Goal: Task Accomplishment & Management: Manage account settings

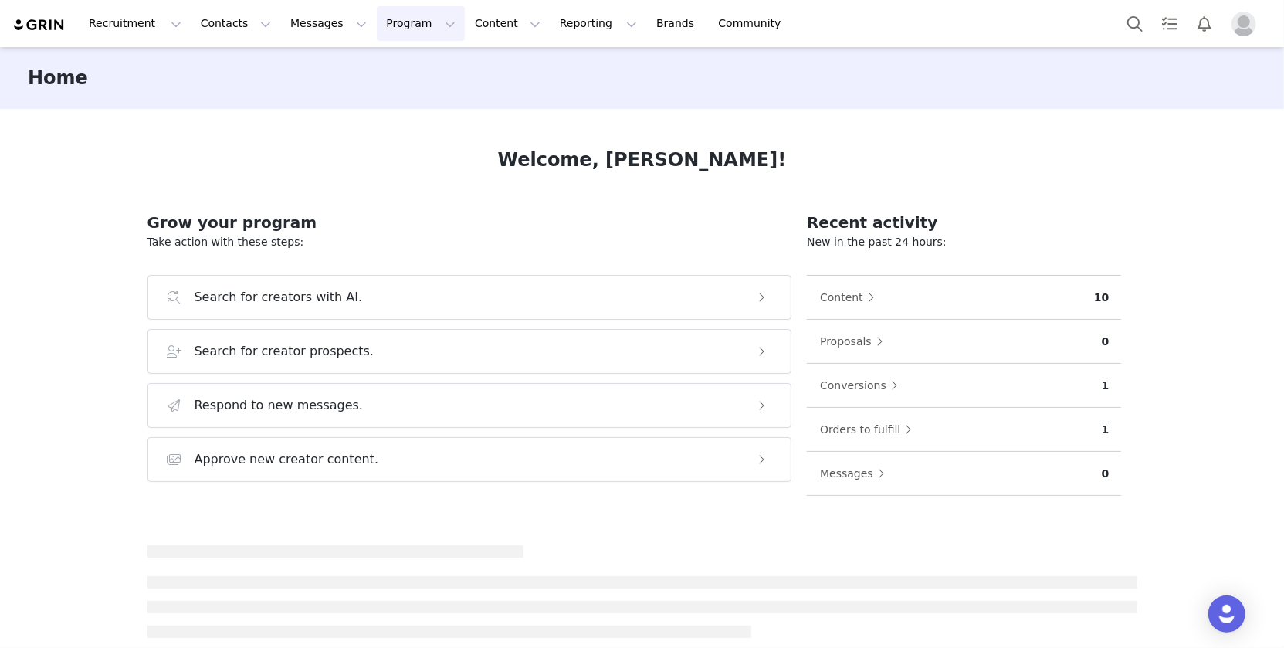
click at [388, 33] on button "Program Program" at bounding box center [421, 23] width 88 height 35
click at [398, 65] on p "Activations" at bounding box center [394, 68] width 59 height 16
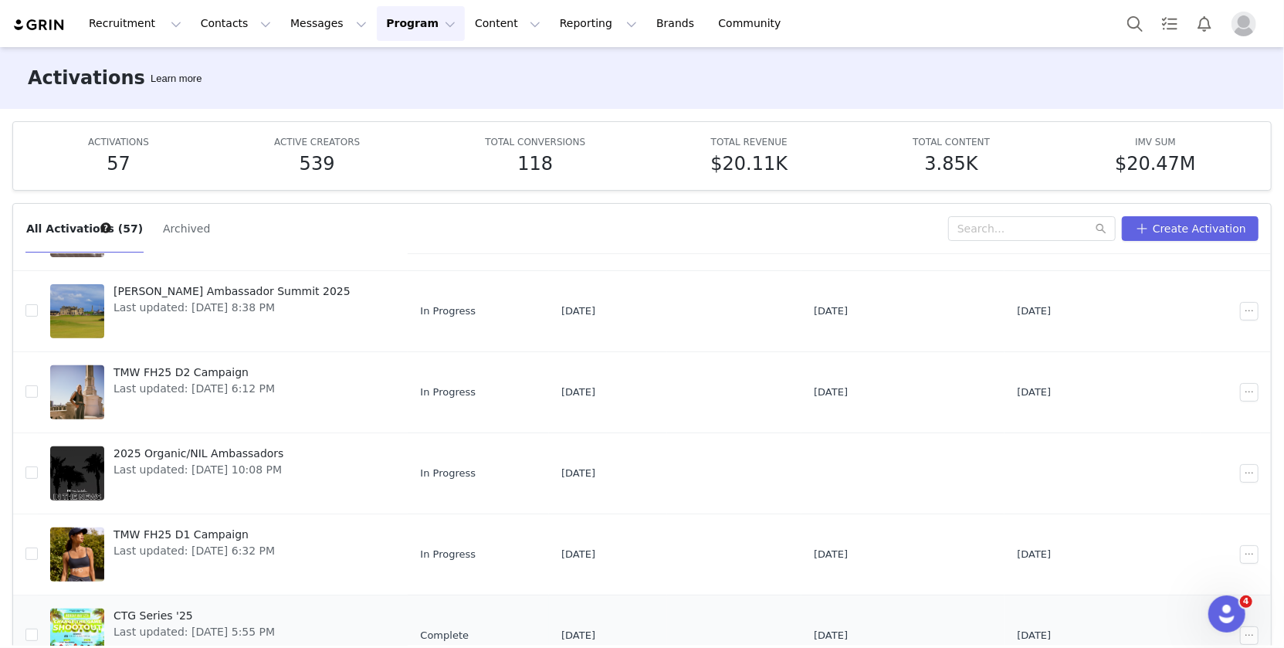
scroll to position [80, 0]
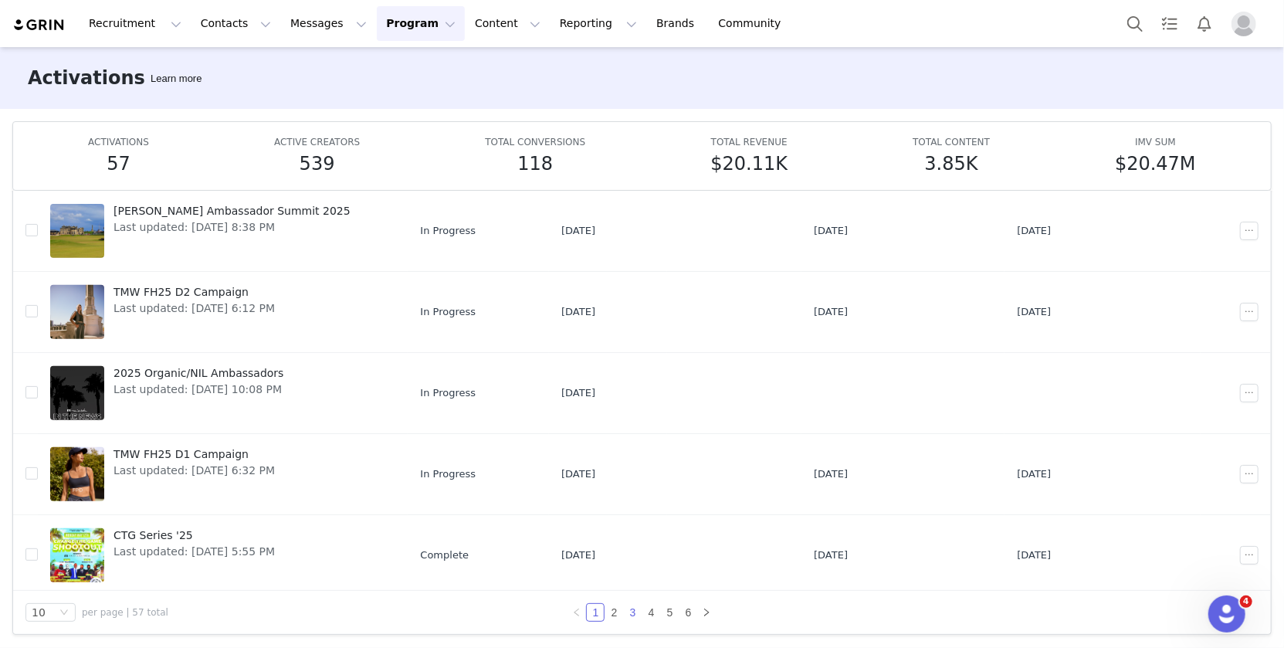
click at [636, 612] on link "3" at bounding box center [632, 612] width 17 height 17
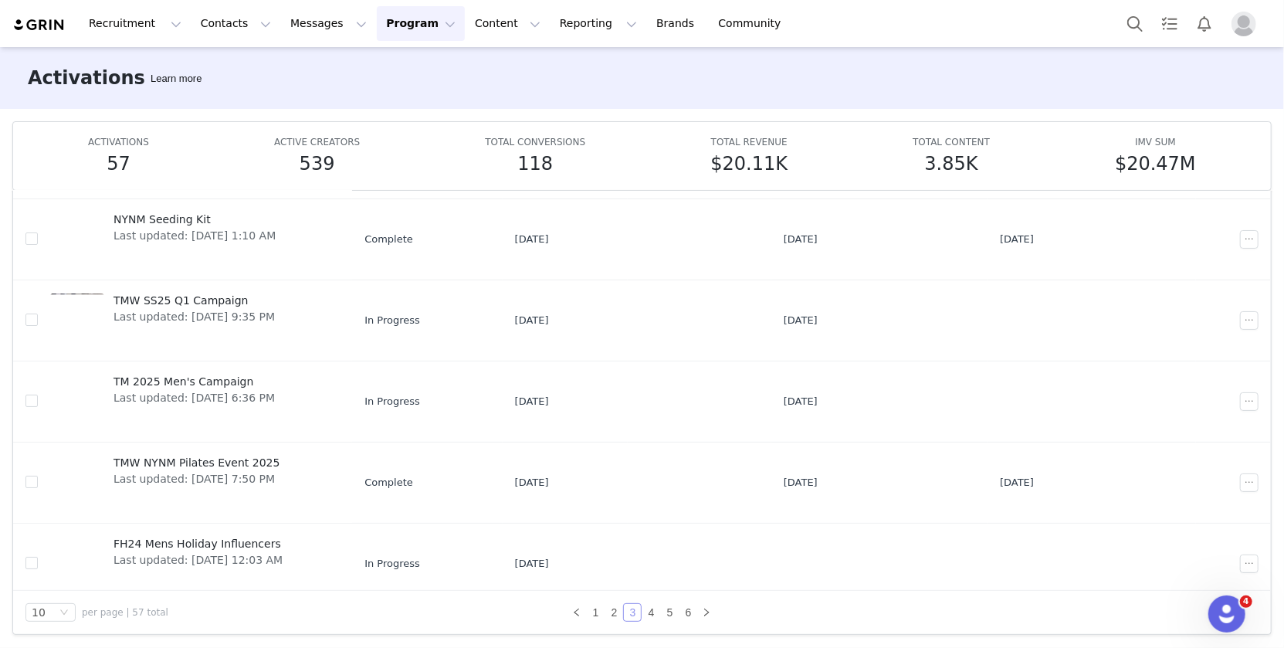
scroll to position [150, 0]
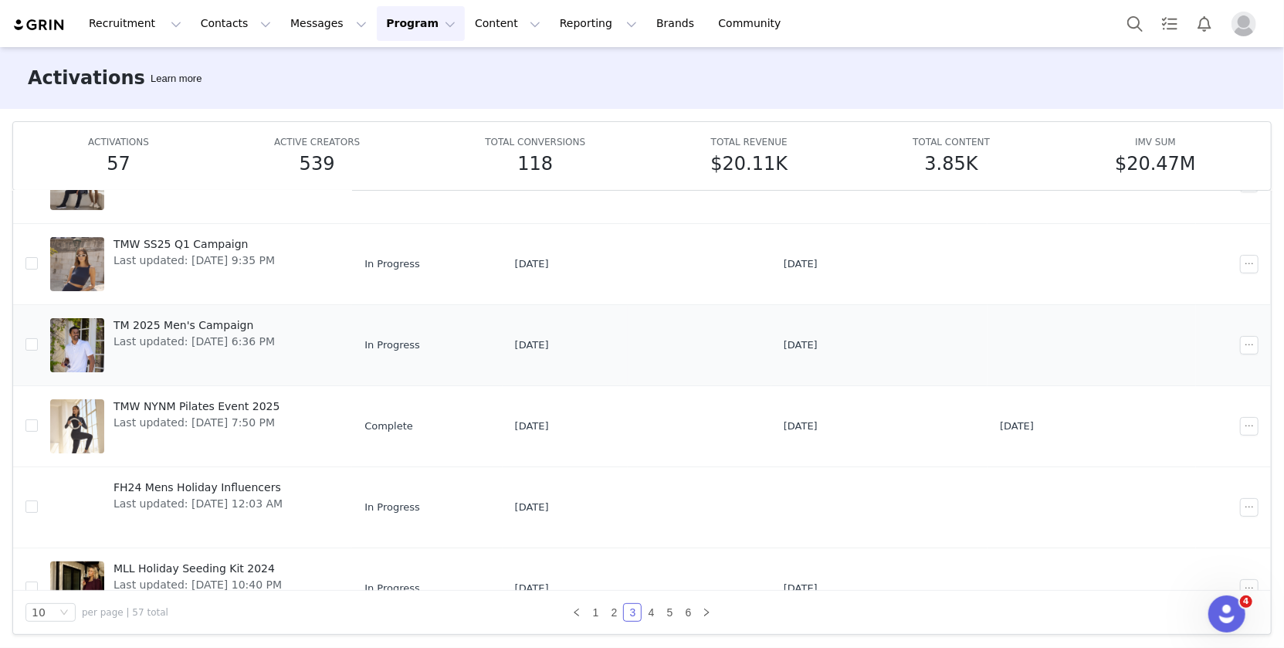
click at [219, 319] on span "TM 2025 Men's Campaign" at bounding box center [194, 325] width 161 height 16
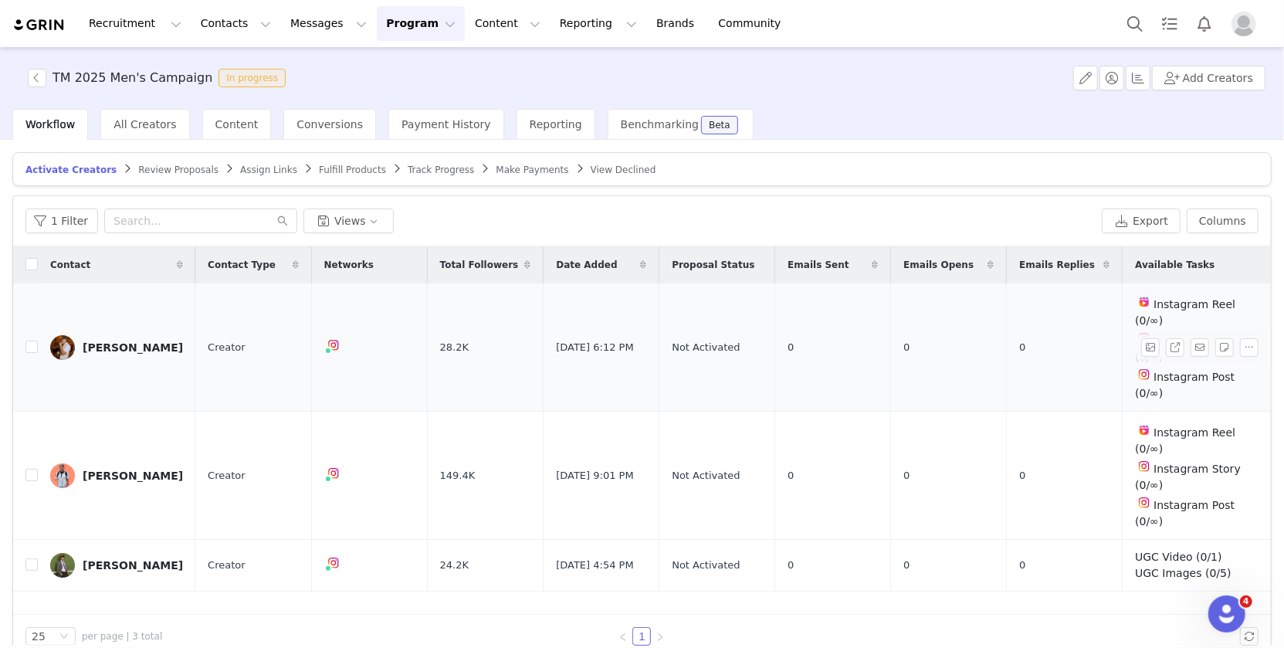
click at [120, 341] on div "[PERSON_NAME]" at bounding box center [133, 347] width 100 height 12
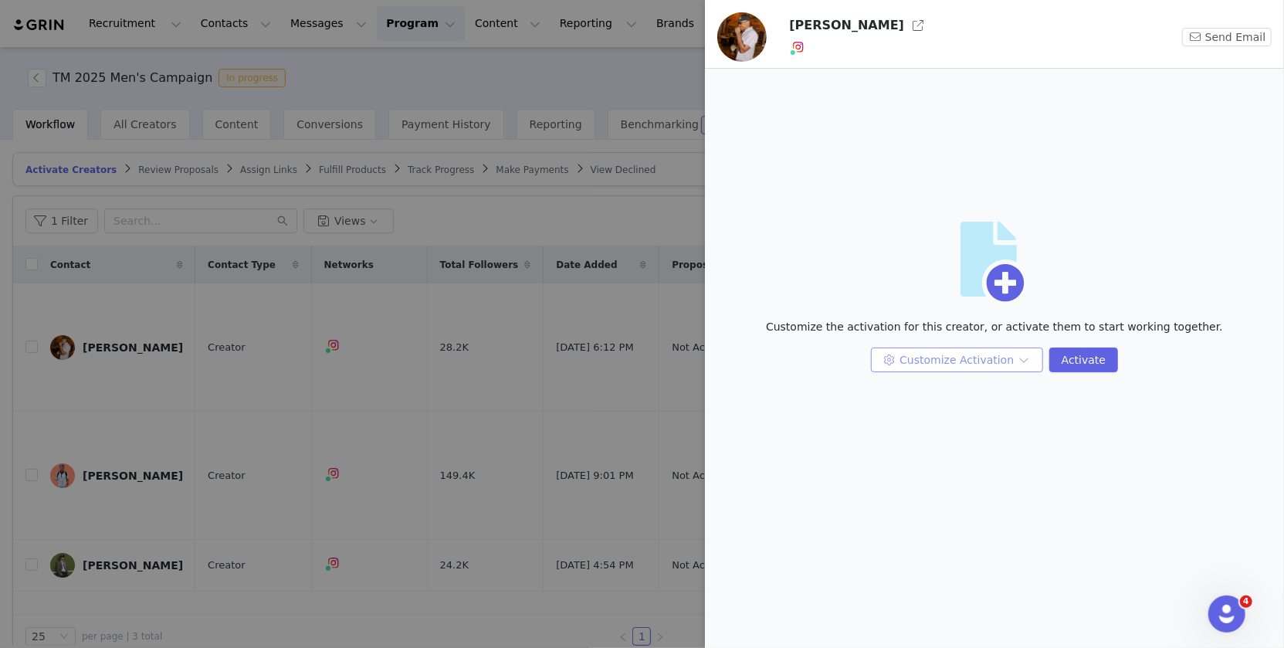
click at [989, 356] on button "Customize Activation" at bounding box center [957, 359] width 172 height 25
click at [967, 393] on li "Edit Available Tasks" at bounding box center [960, 390] width 162 height 25
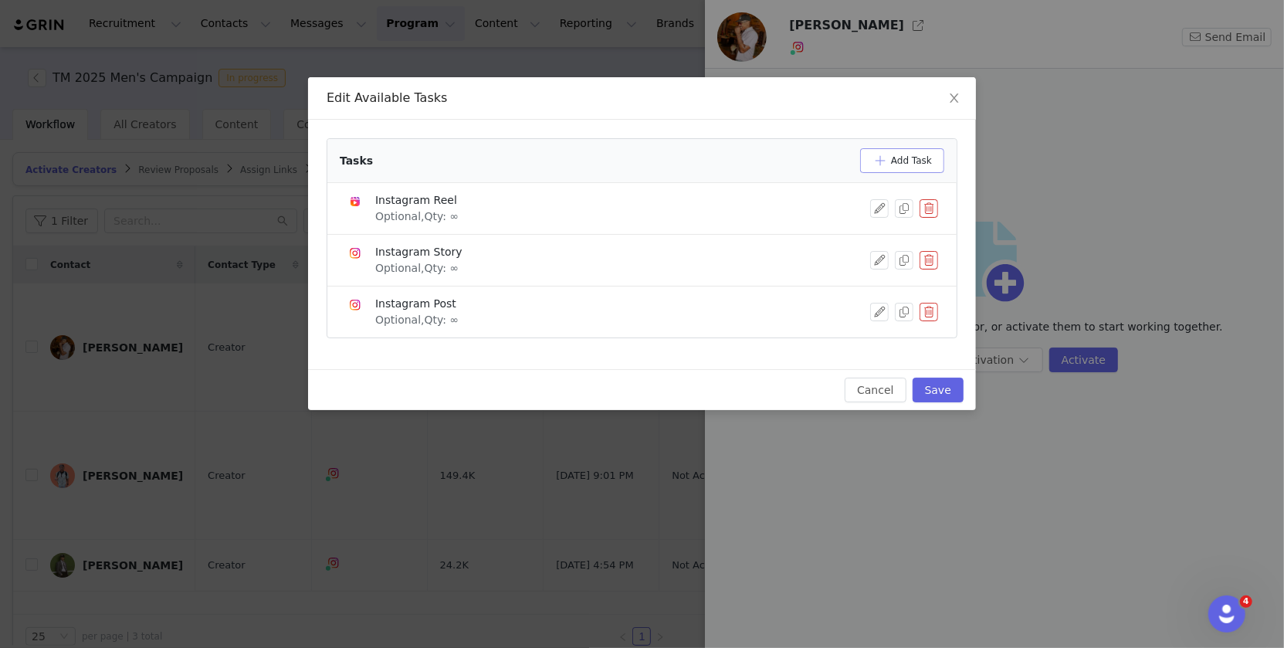
click at [902, 168] on button "Add Task" at bounding box center [902, 160] width 84 height 25
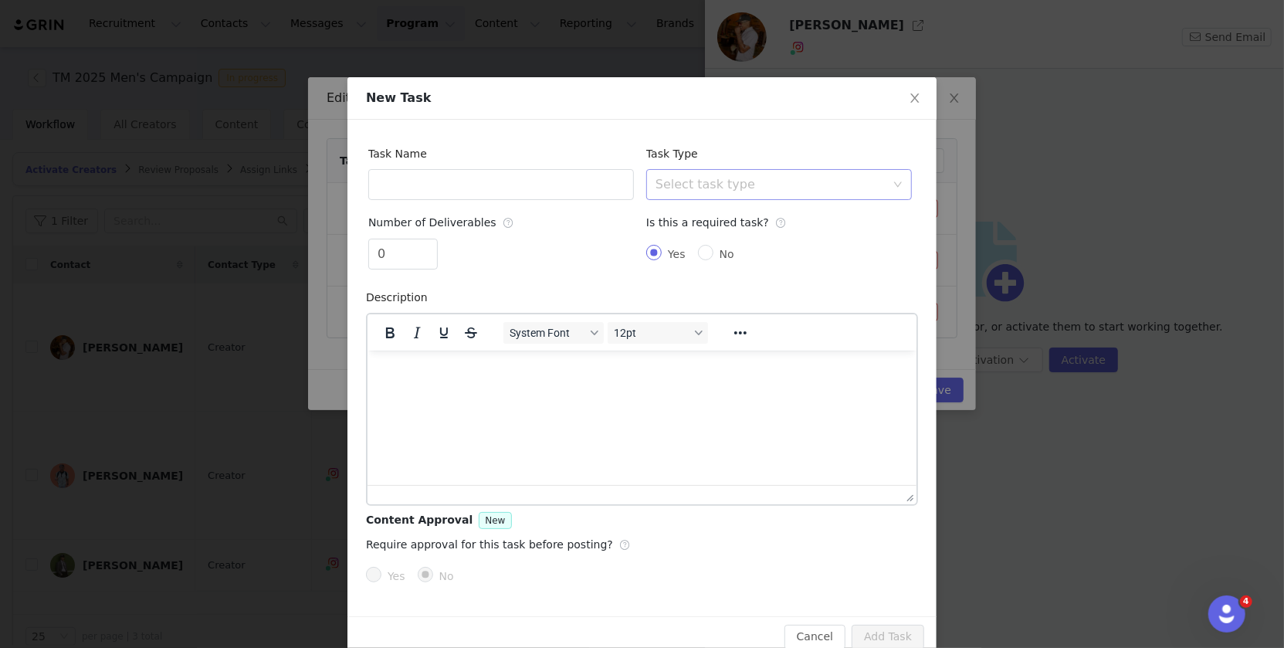
click at [778, 177] on div "Select task type" at bounding box center [771, 184] width 230 height 15
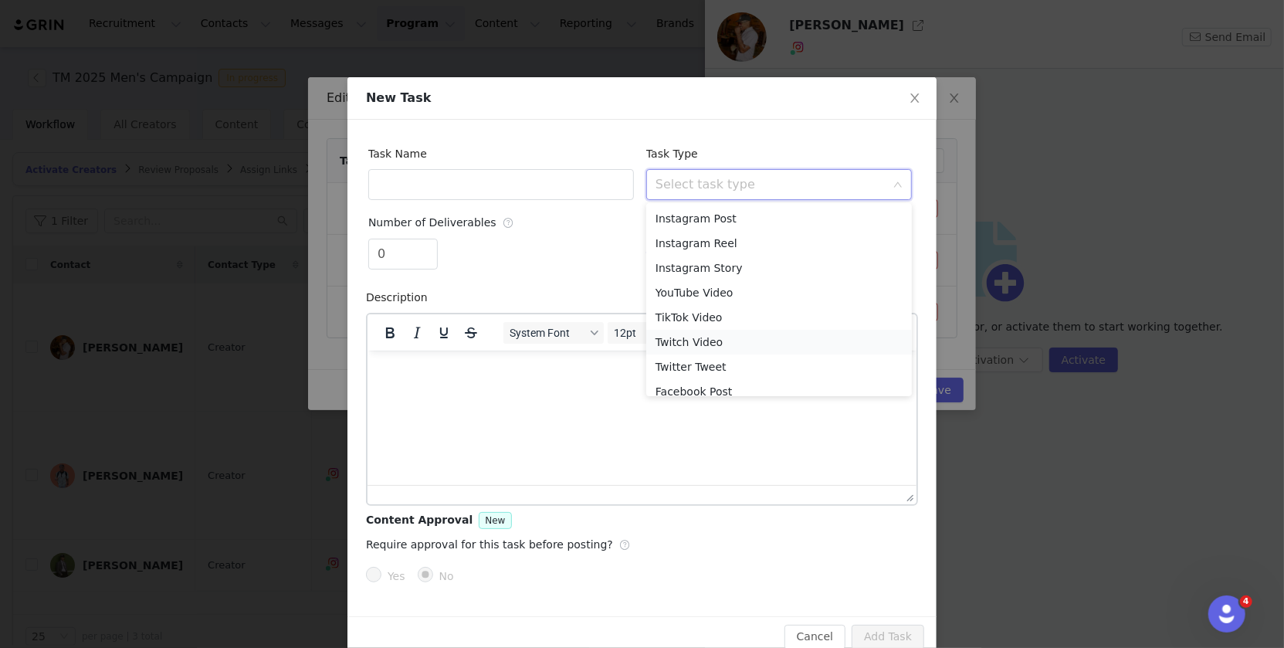
scroll to position [59, 0]
click at [698, 385] on li "Custom Task" at bounding box center [779, 381] width 266 height 25
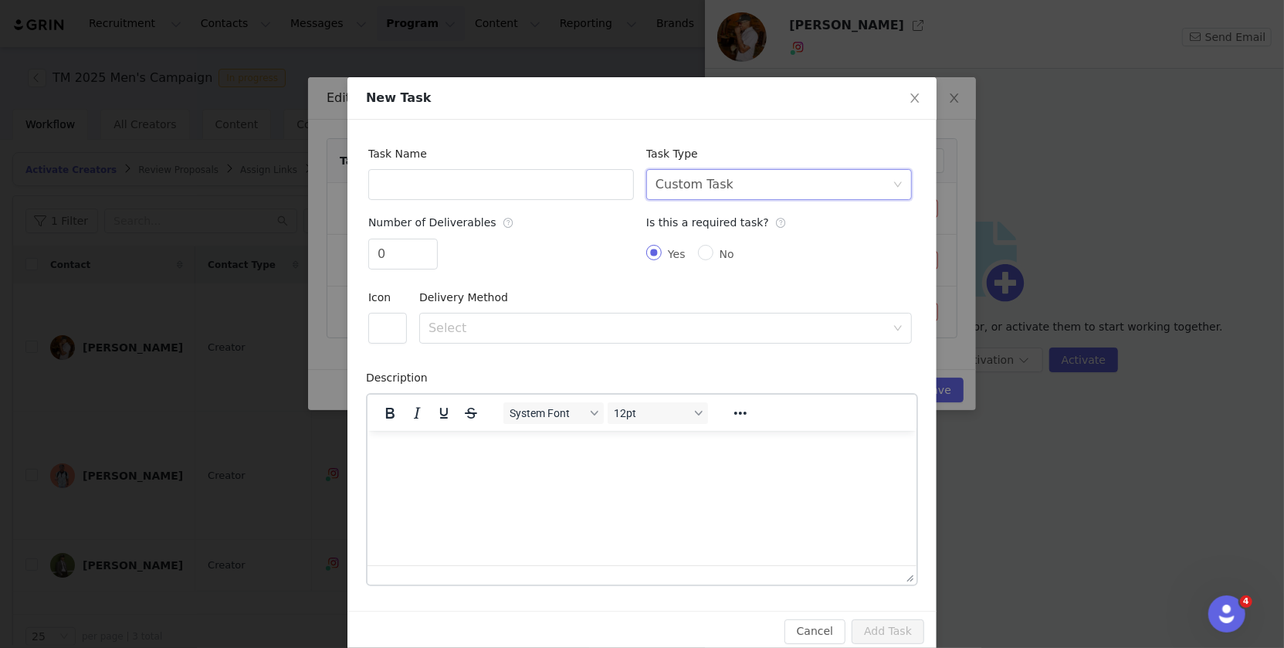
scroll to position [0, 0]
click at [500, 174] on input "text" at bounding box center [501, 184] width 266 height 31
type input "UGC Video"
click at [405, 246] on input "0" at bounding box center [403, 253] width 68 height 29
click at [778, 327] on div "Select" at bounding box center [657, 327] width 457 height 15
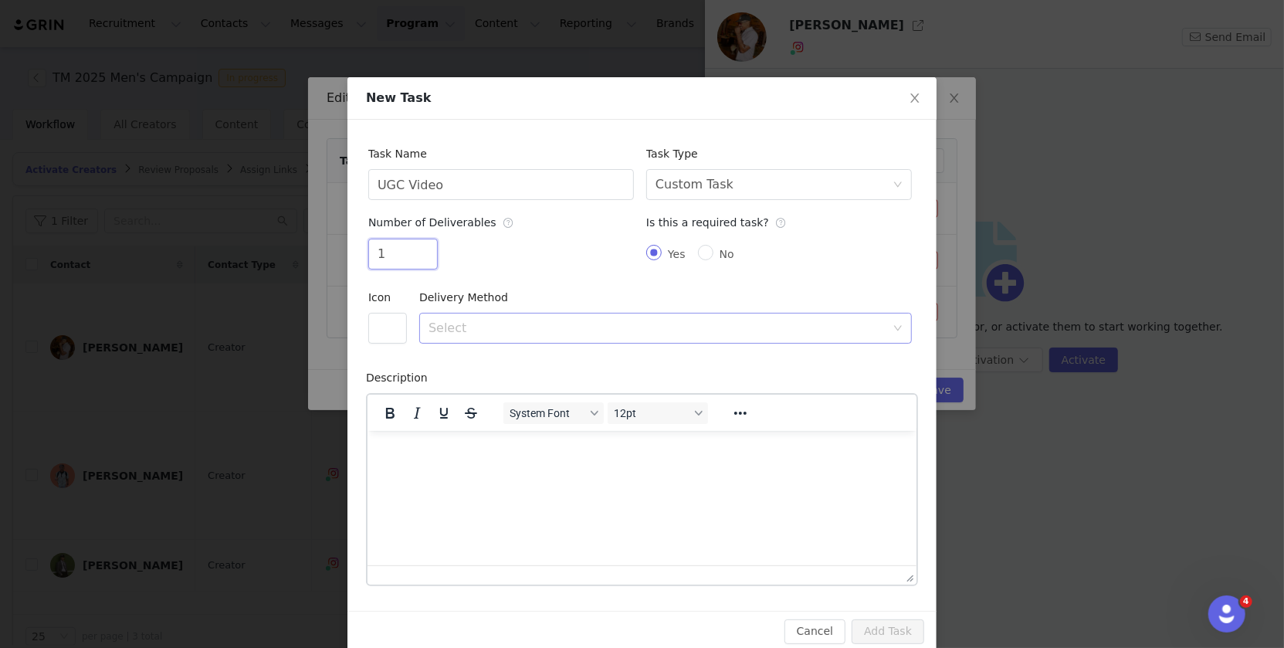
type input "1"
click at [703, 388] on li "URL" at bounding box center [665, 386] width 493 height 25
click at [889, 633] on button "Add Task" at bounding box center [888, 631] width 73 height 25
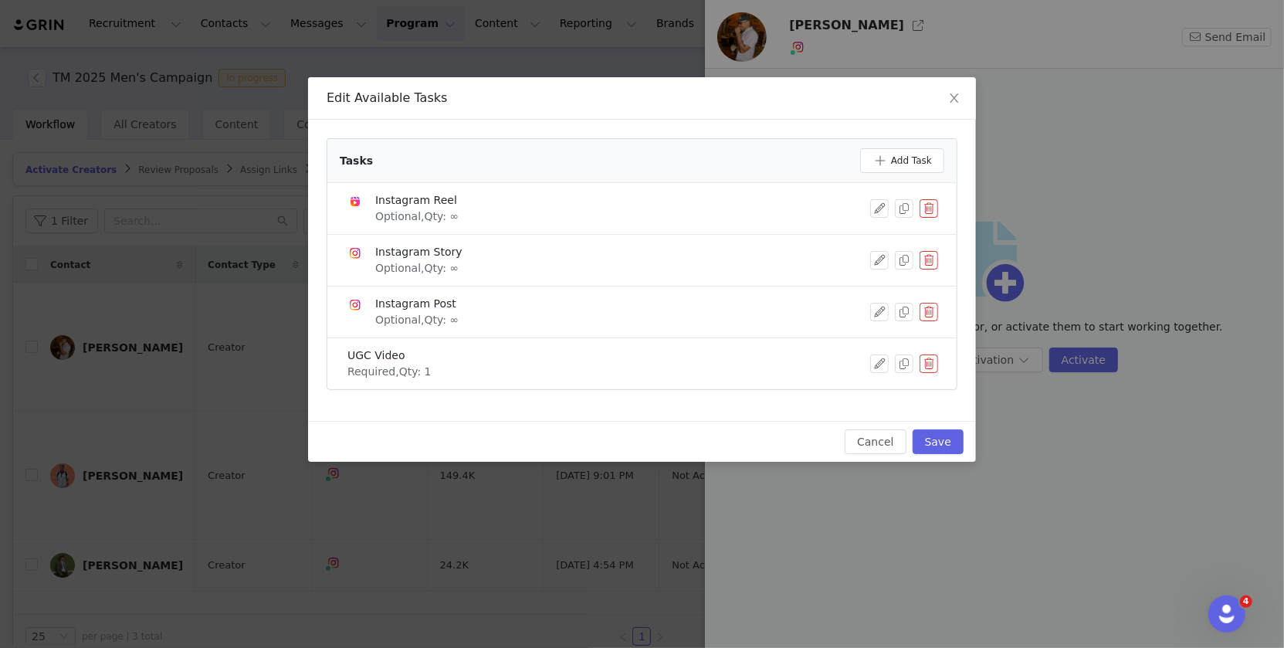
click at [926, 254] on button "button" at bounding box center [929, 260] width 19 height 19
click at [876, 289] on button "Delete" at bounding box center [875, 285] width 60 height 25
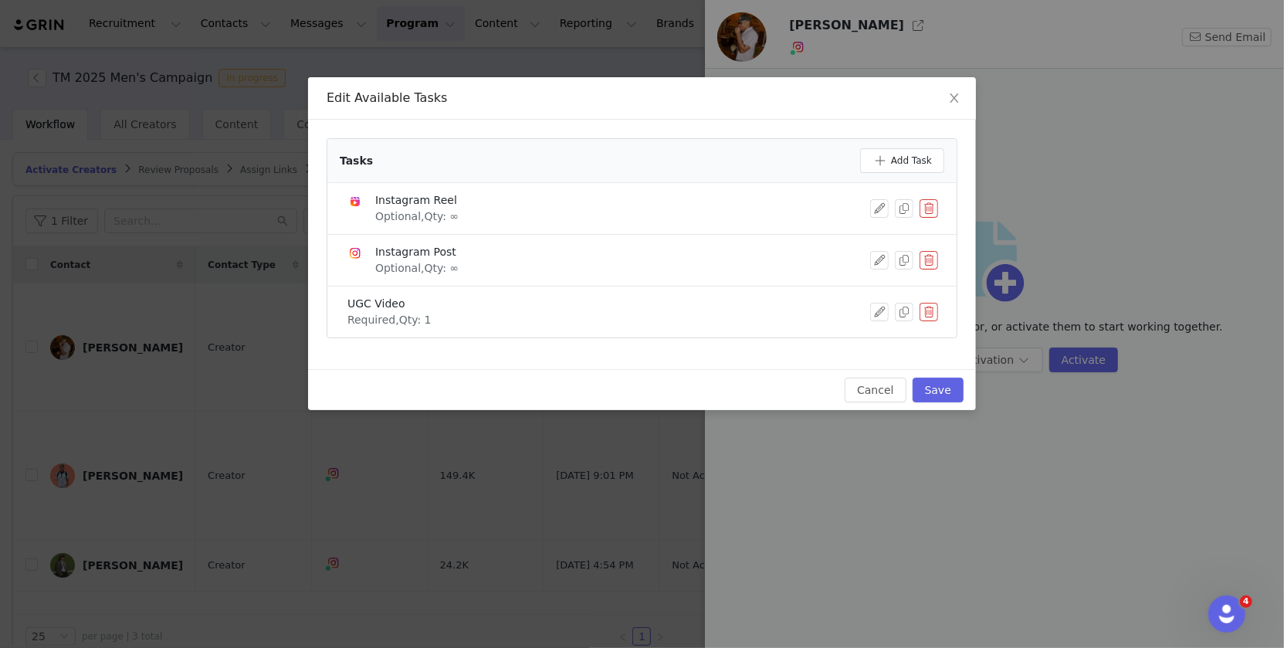
click at [930, 211] on button "button" at bounding box center [929, 208] width 19 height 19
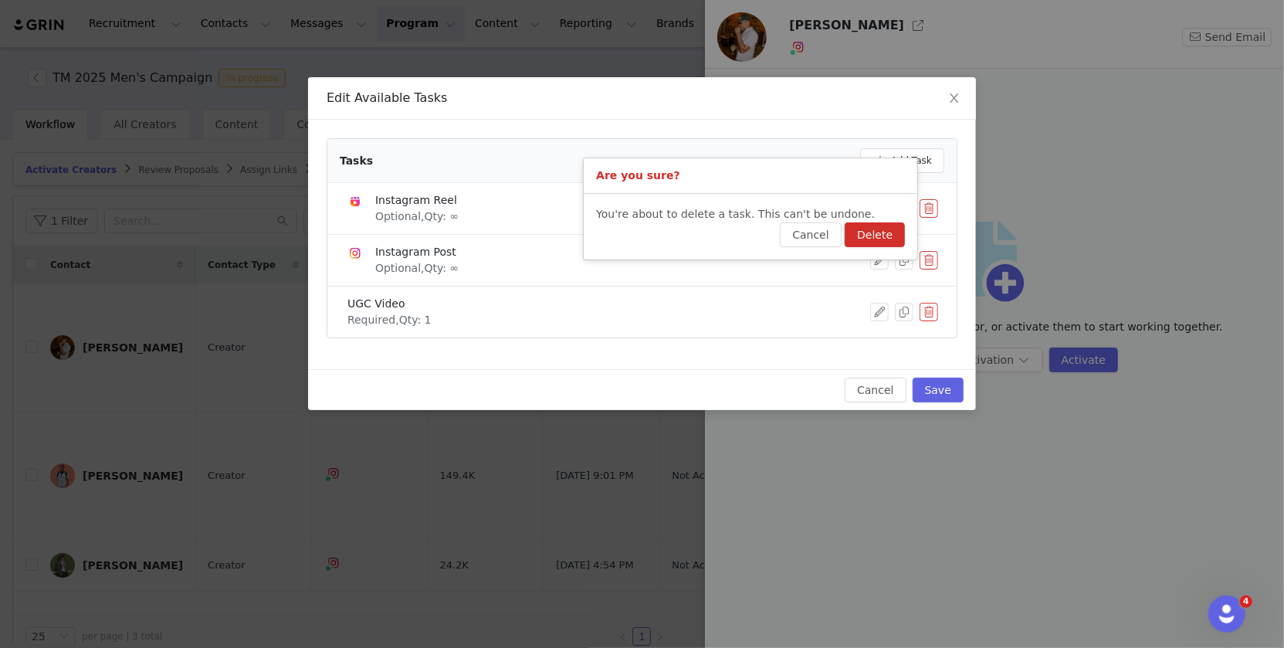
click at [866, 234] on button "Delete" at bounding box center [875, 234] width 60 height 25
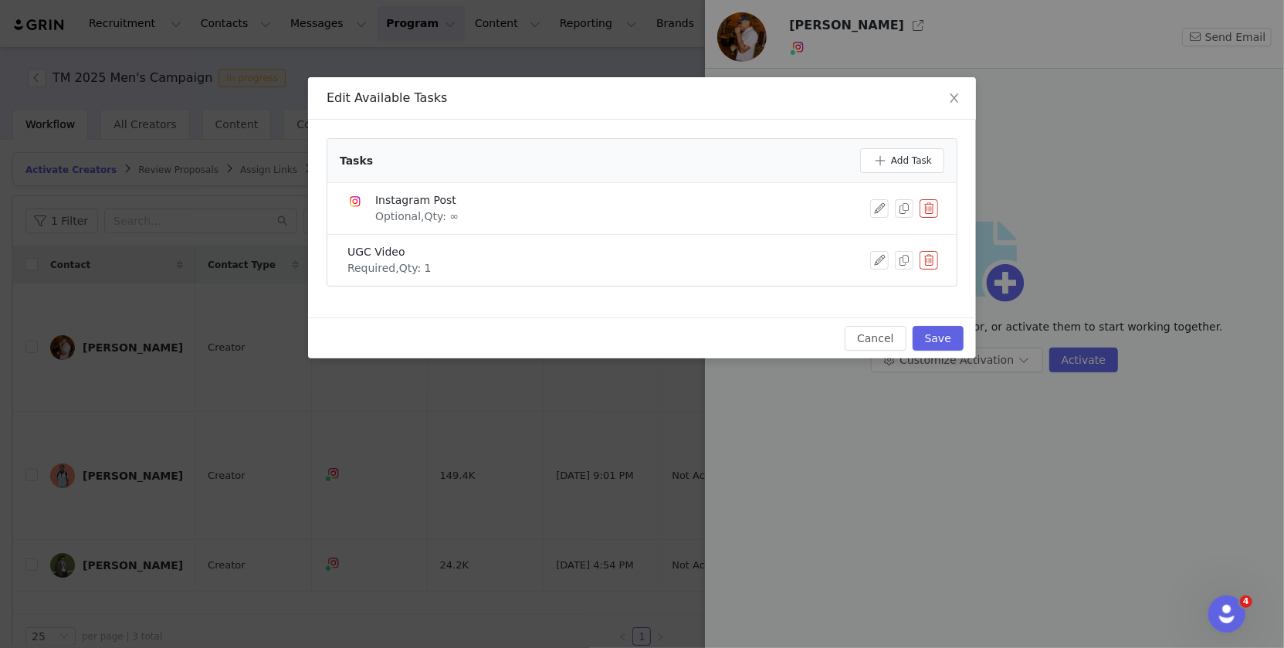
click at [934, 205] on button "button" at bounding box center [929, 208] width 19 height 19
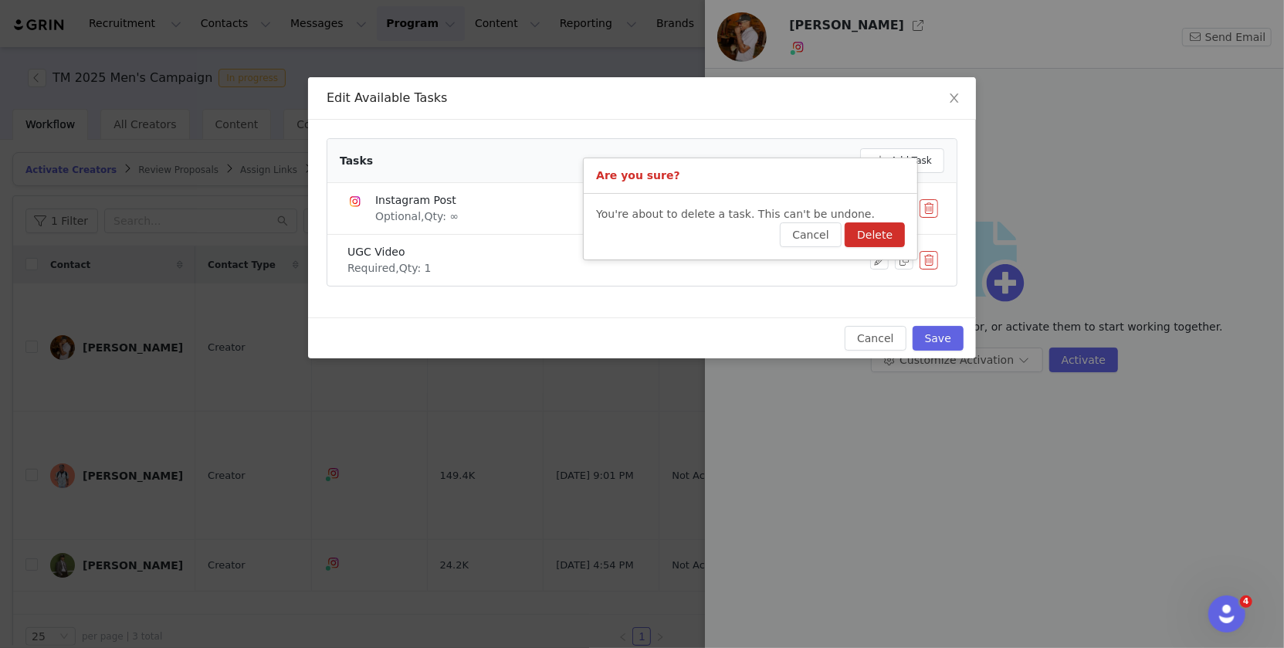
click at [874, 241] on button "Delete" at bounding box center [875, 234] width 60 height 25
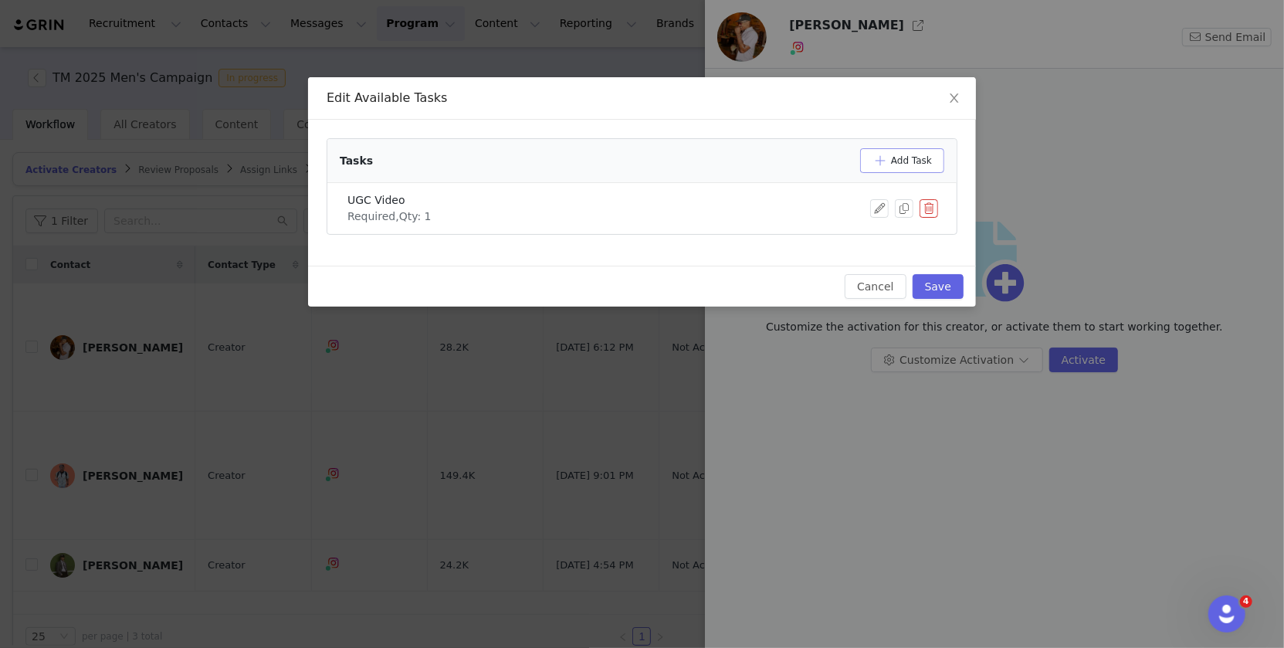
click at [906, 162] on button "Add Task" at bounding box center [902, 160] width 84 height 25
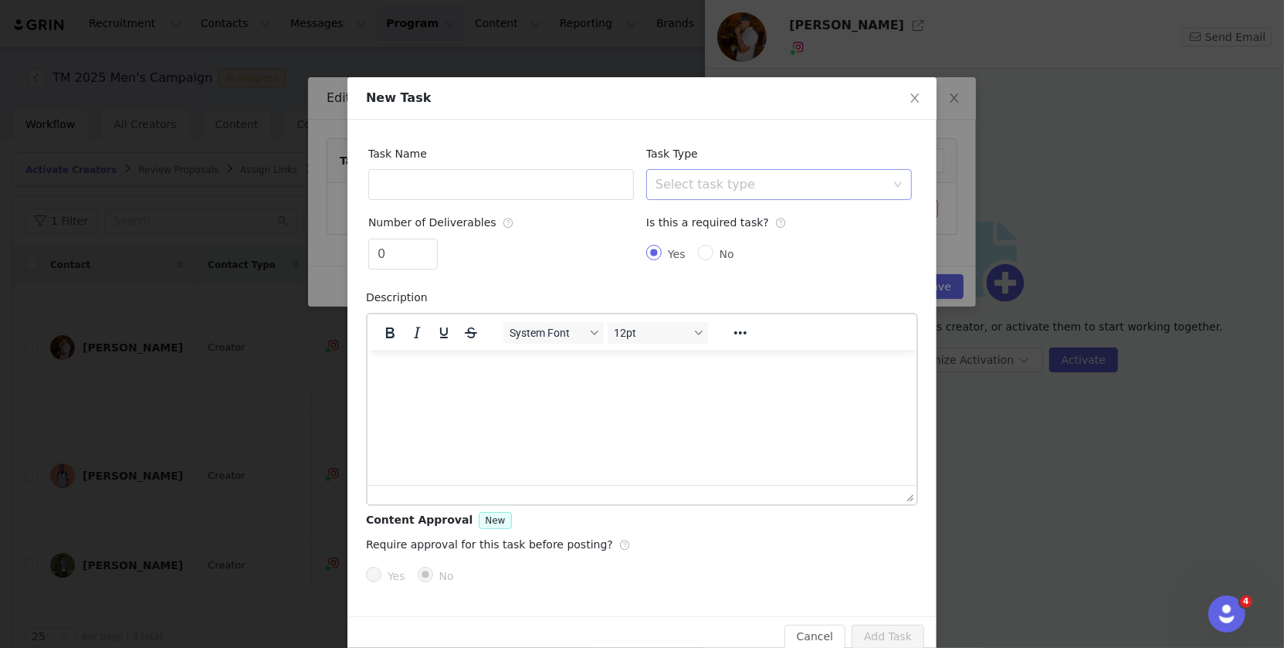
click at [695, 174] on div "Select task type" at bounding box center [774, 184] width 237 height 29
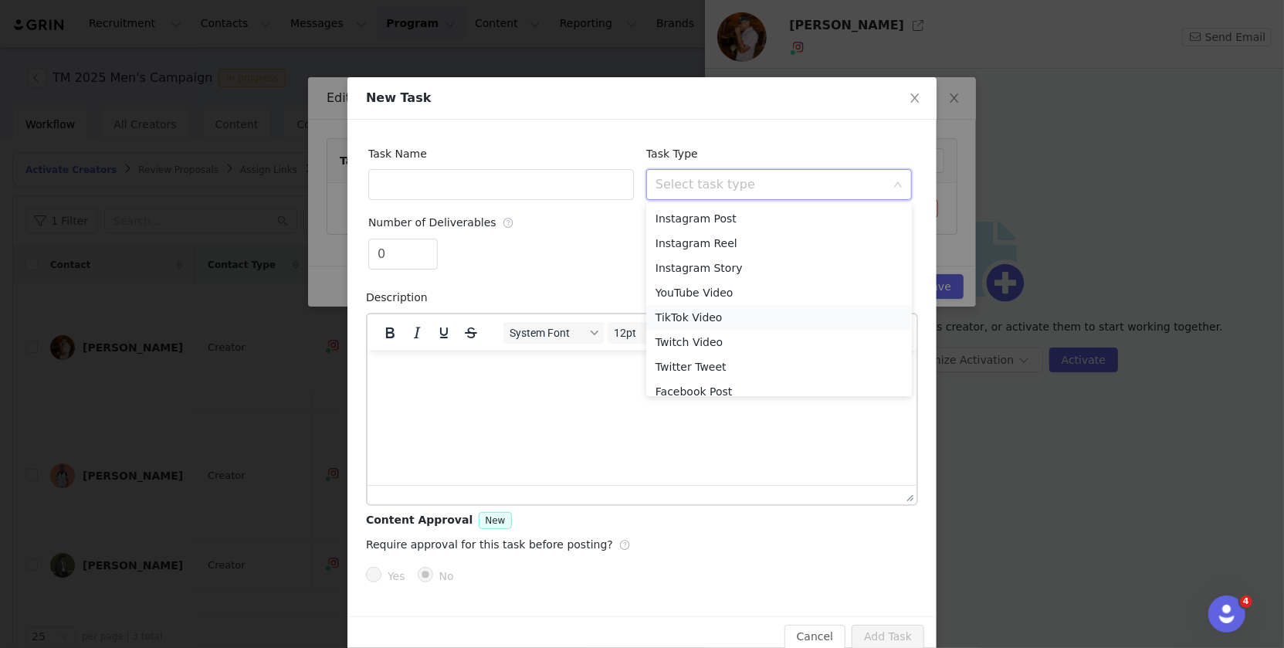
scroll to position [59, 0]
click at [688, 381] on li "Custom Task" at bounding box center [779, 381] width 266 height 25
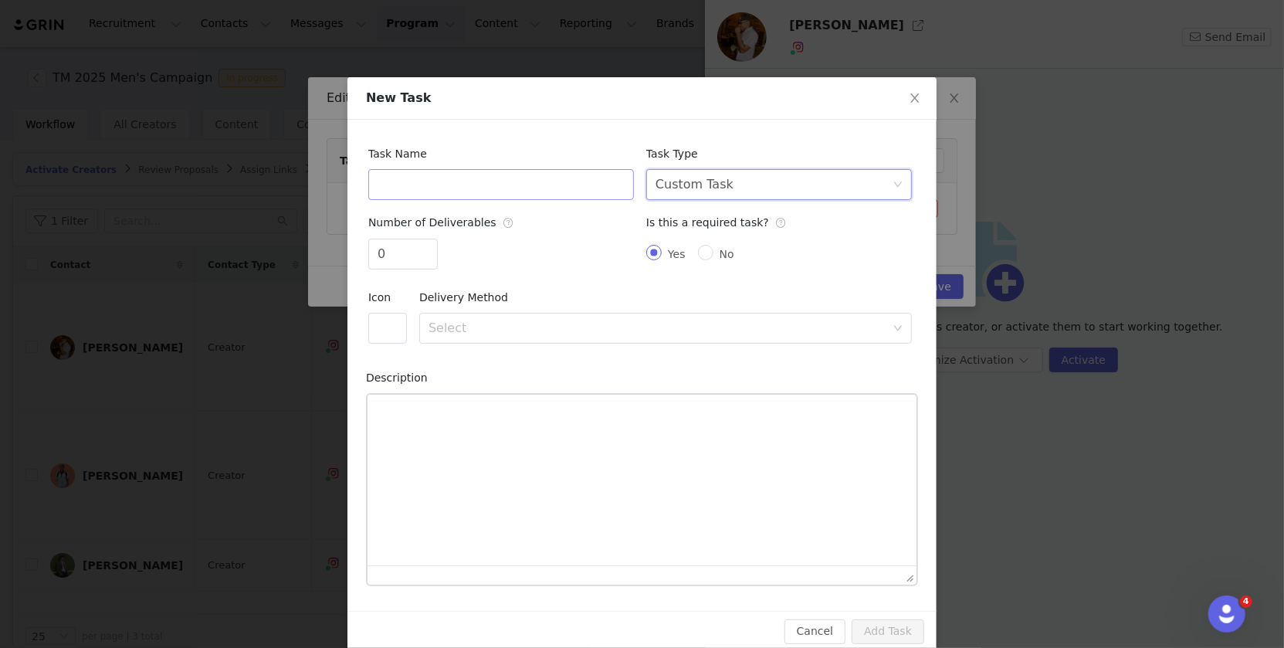
scroll to position [0, 0]
click at [510, 187] on input "text" at bounding box center [501, 184] width 266 height 31
type input "UGC Images"
click at [408, 245] on input "0" at bounding box center [403, 253] width 68 height 29
click at [469, 324] on div "Select" at bounding box center [657, 327] width 457 height 15
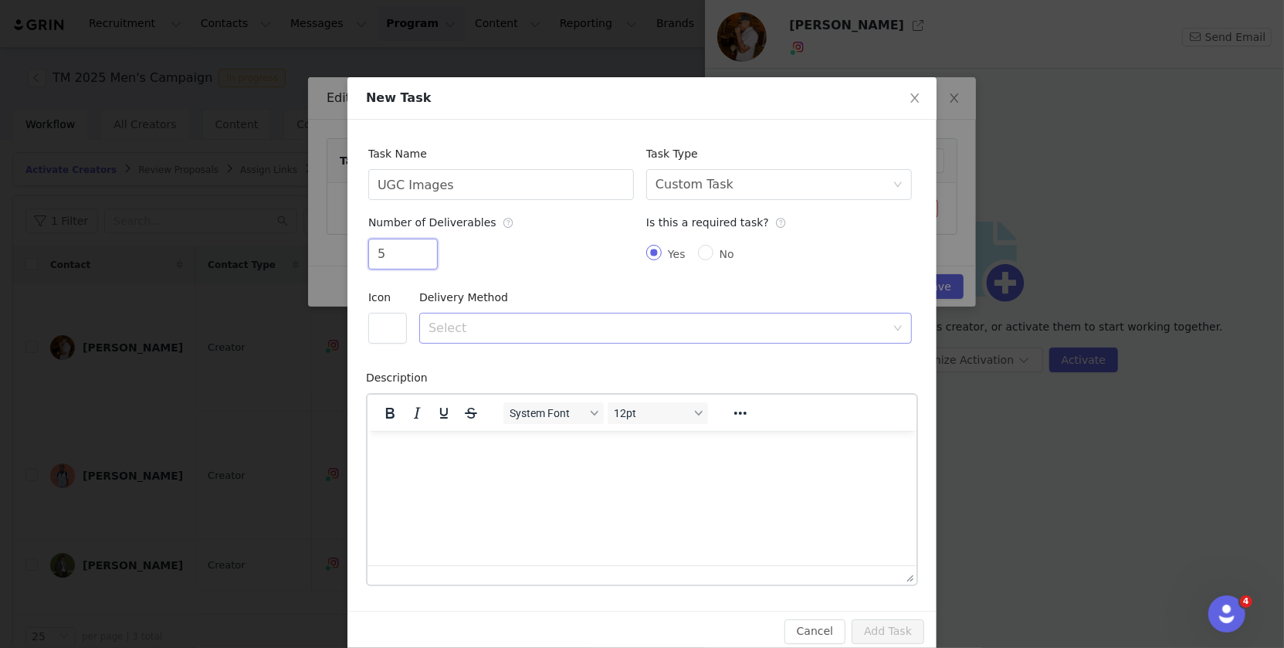
type input "5"
click at [503, 382] on li "URL" at bounding box center [665, 386] width 493 height 25
click at [887, 624] on button "Add Task" at bounding box center [888, 631] width 73 height 25
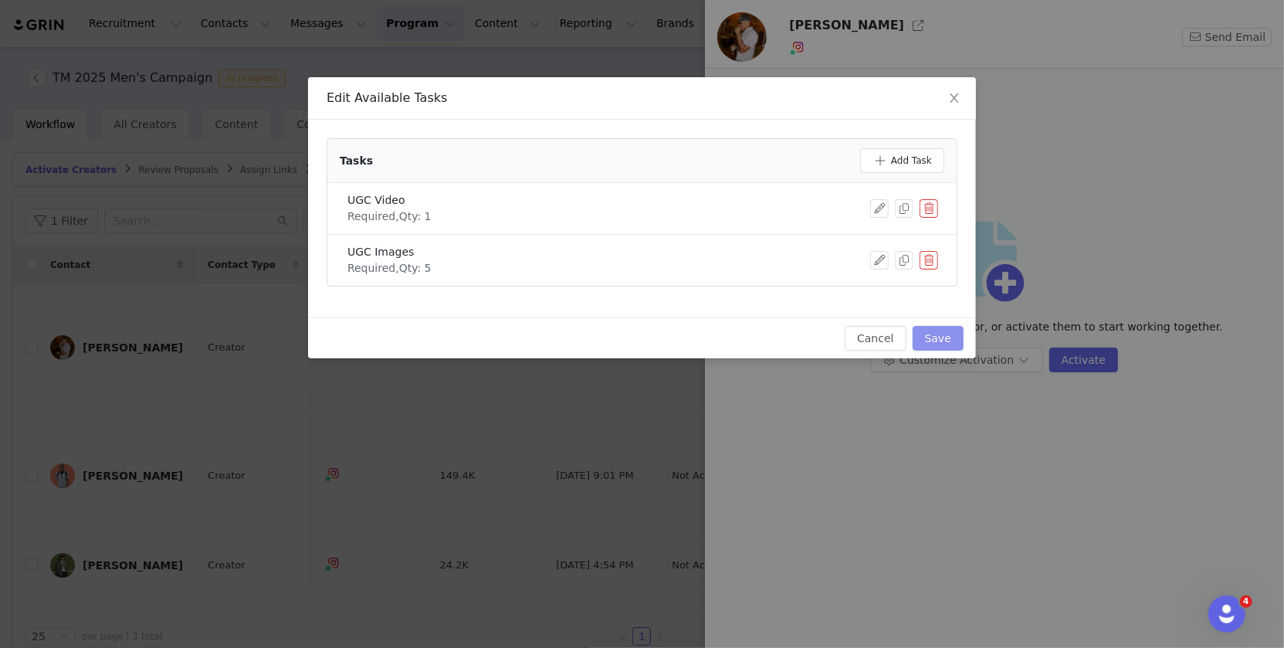
click at [941, 334] on button "Save" at bounding box center [938, 338] width 51 height 25
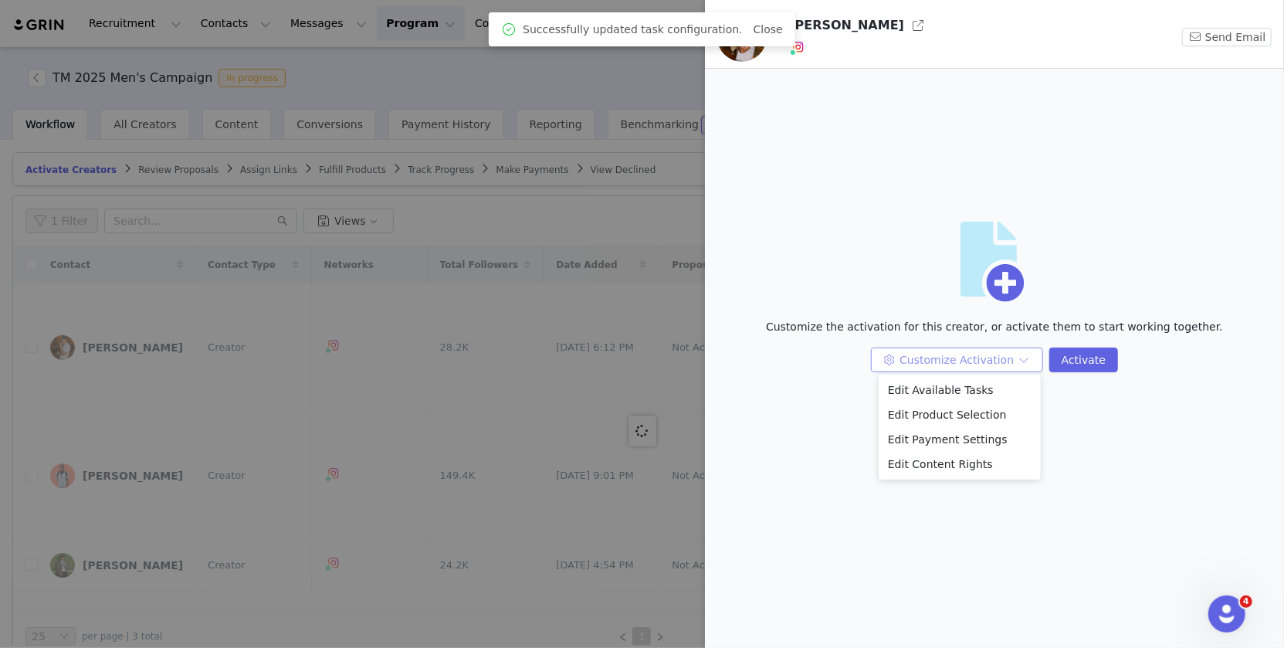
click at [1011, 358] on button "Customize Activation" at bounding box center [957, 359] width 172 height 25
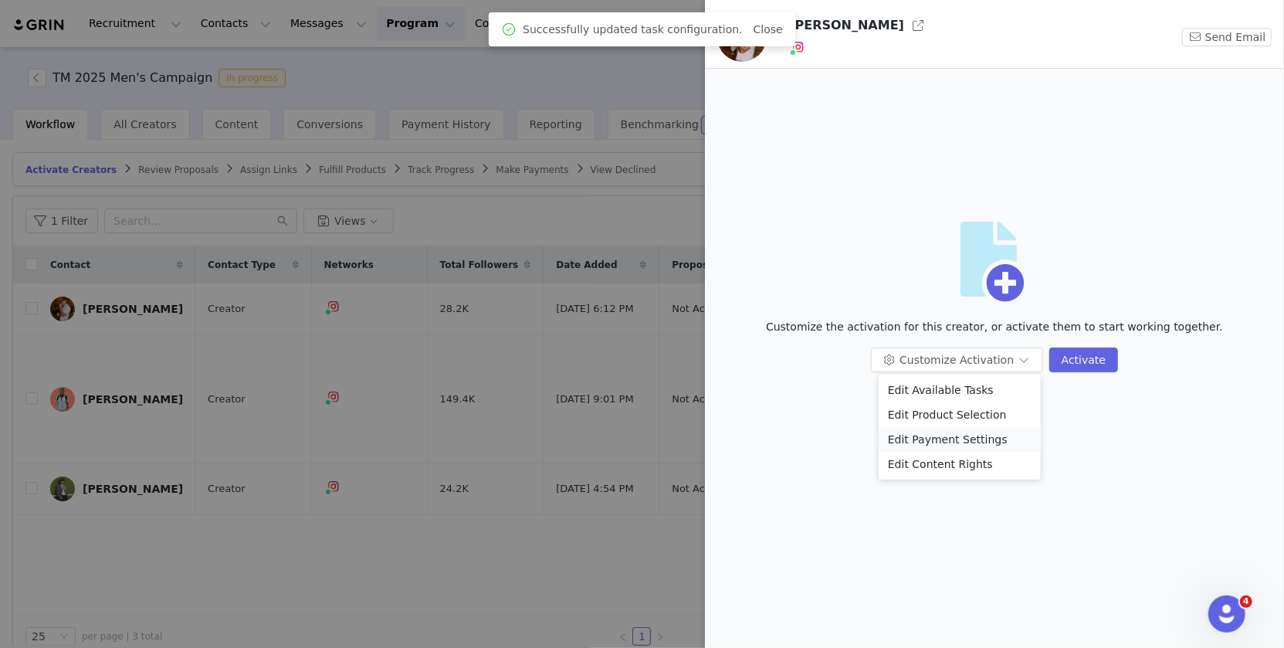
click at [953, 441] on li "Edit Payment Settings" at bounding box center [960, 439] width 162 height 25
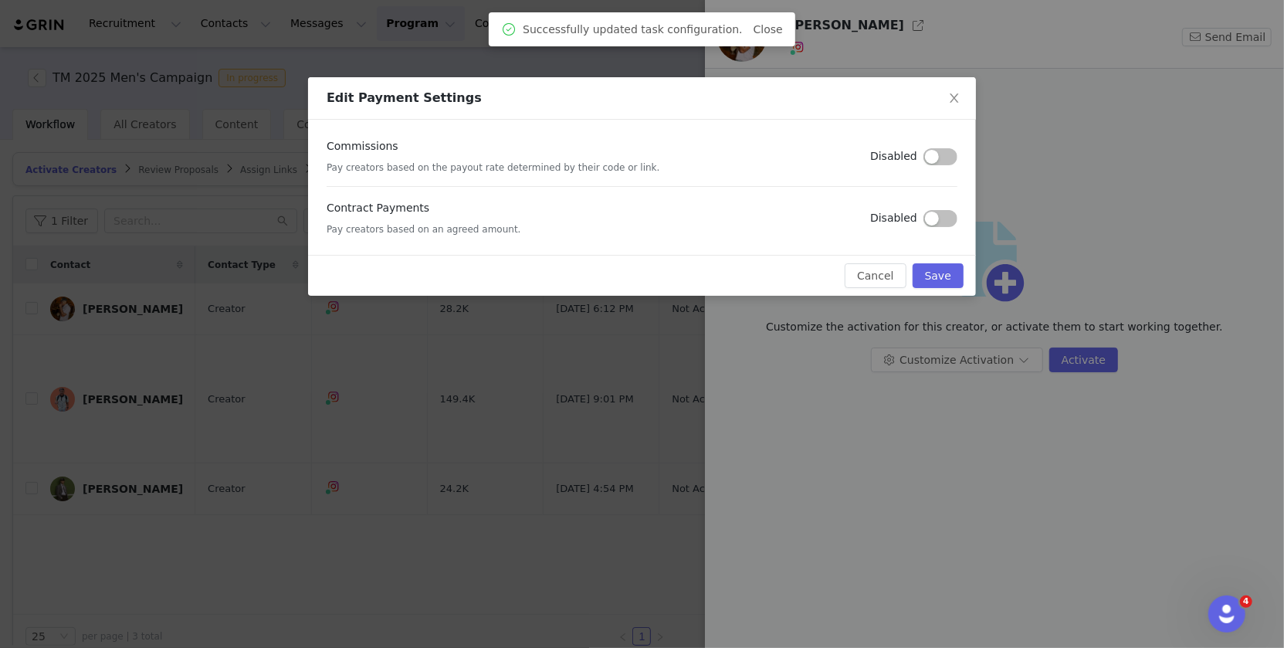
click at [947, 221] on button "button" at bounding box center [940, 218] width 34 height 17
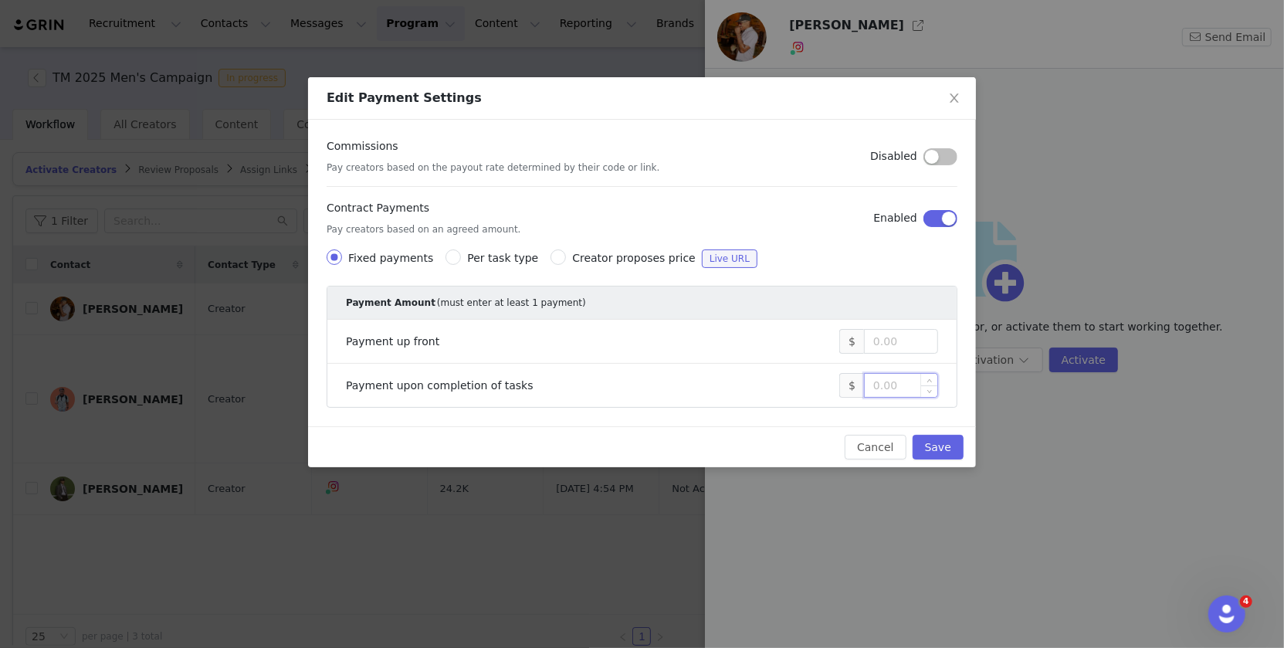
click at [901, 380] on input at bounding box center [901, 385] width 73 height 23
type input "1,500"
click at [937, 442] on button "Save" at bounding box center [938, 447] width 51 height 25
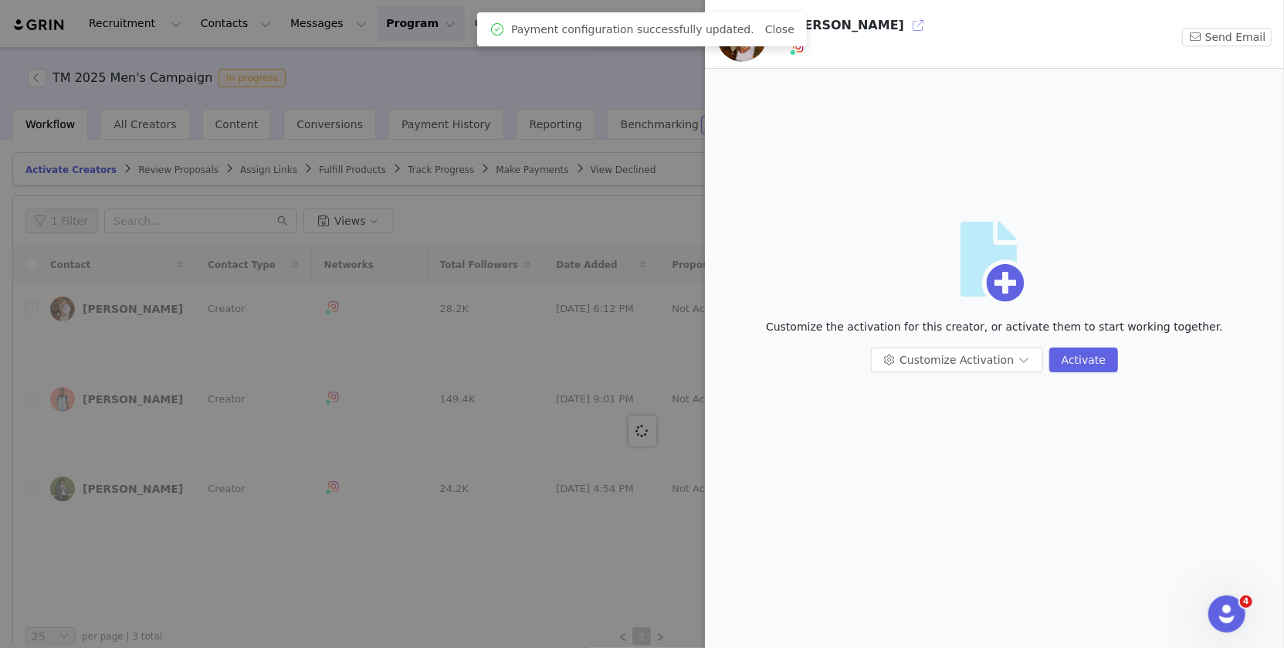
click at [906, 25] on button "button" at bounding box center [918, 25] width 25 height 25
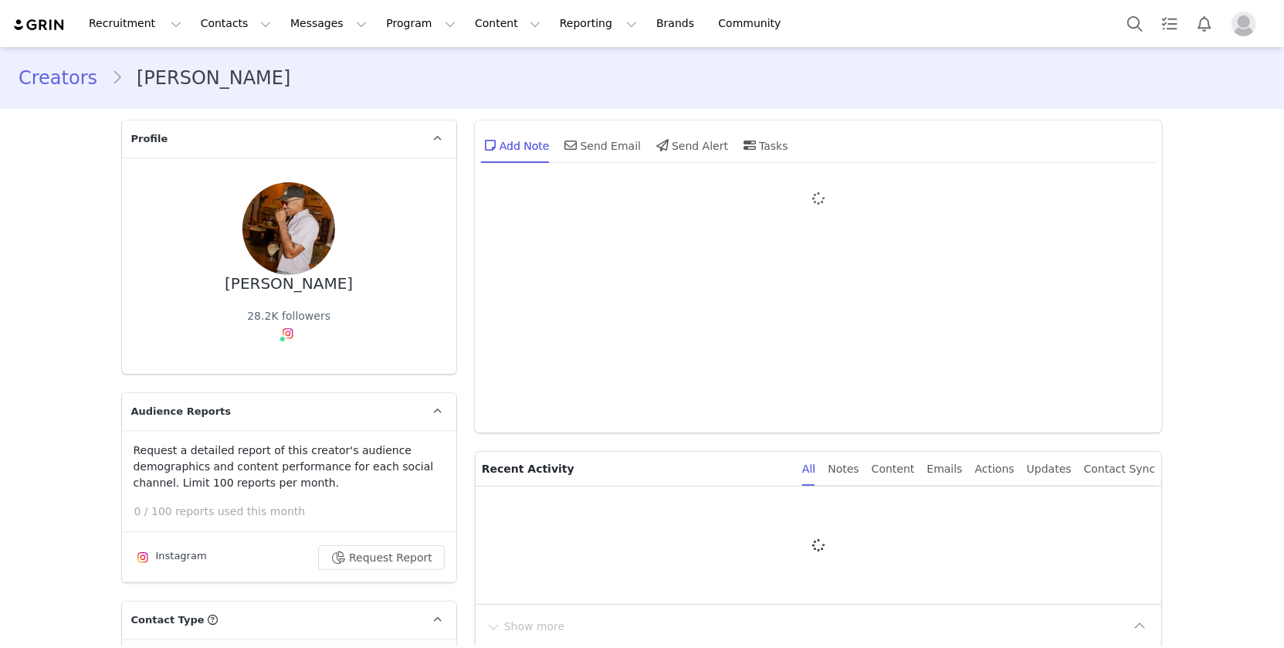
type input "+1 ([GEOGRAPHIC_DATA])"
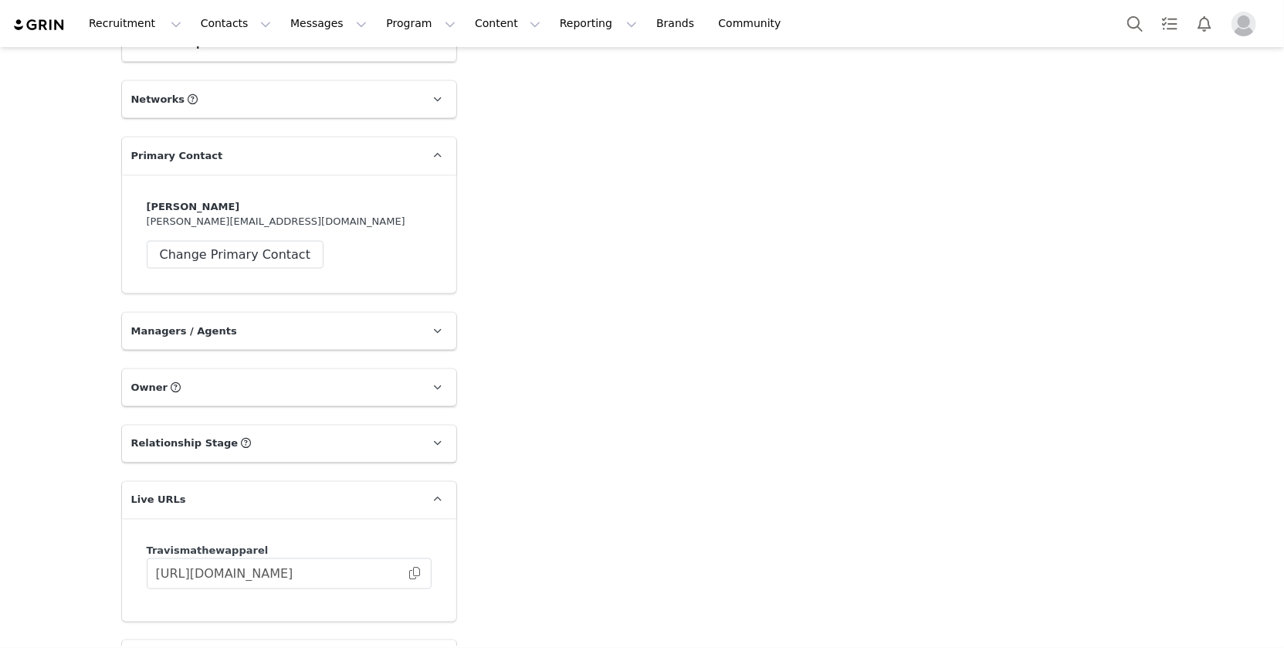
scroll to position [1736, 0]
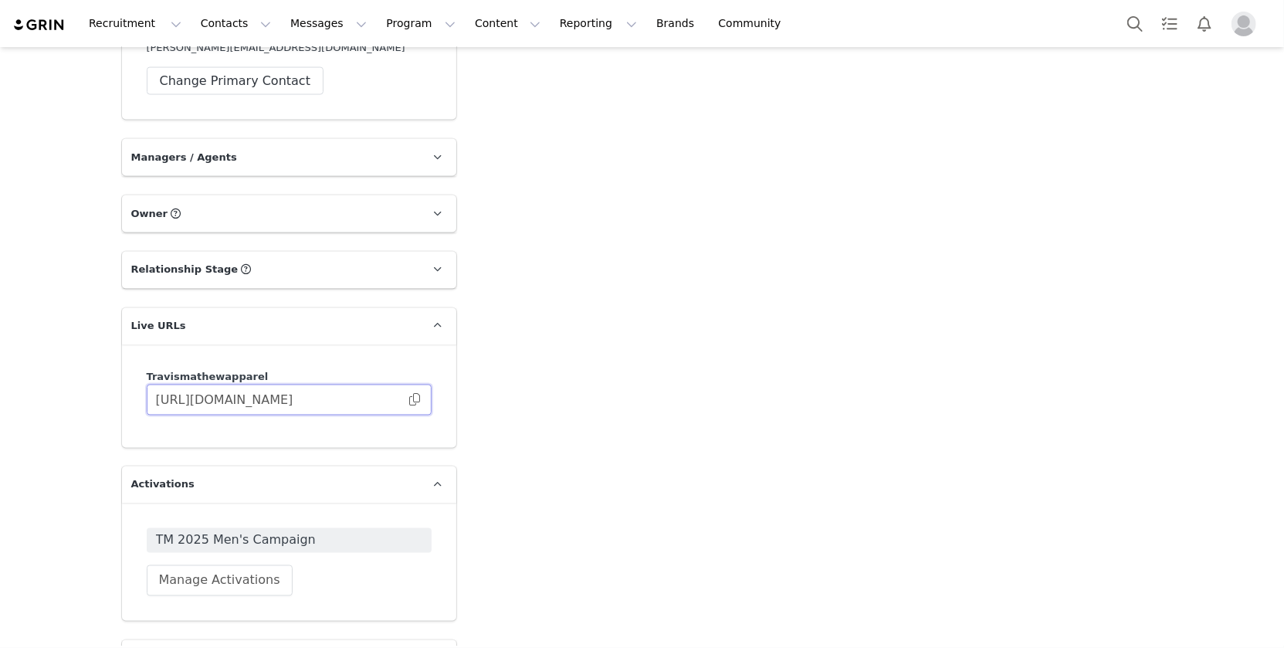
click at [421, 396] on input "[URL][DOMAIN_NAME]" at bounding box center [289, 400] width 285 height 31
click at [412, 400] on span at bounding box center [414, 400] width 15 height 0
